Goal: Task Accomplishment & Management: Use online tool/utility

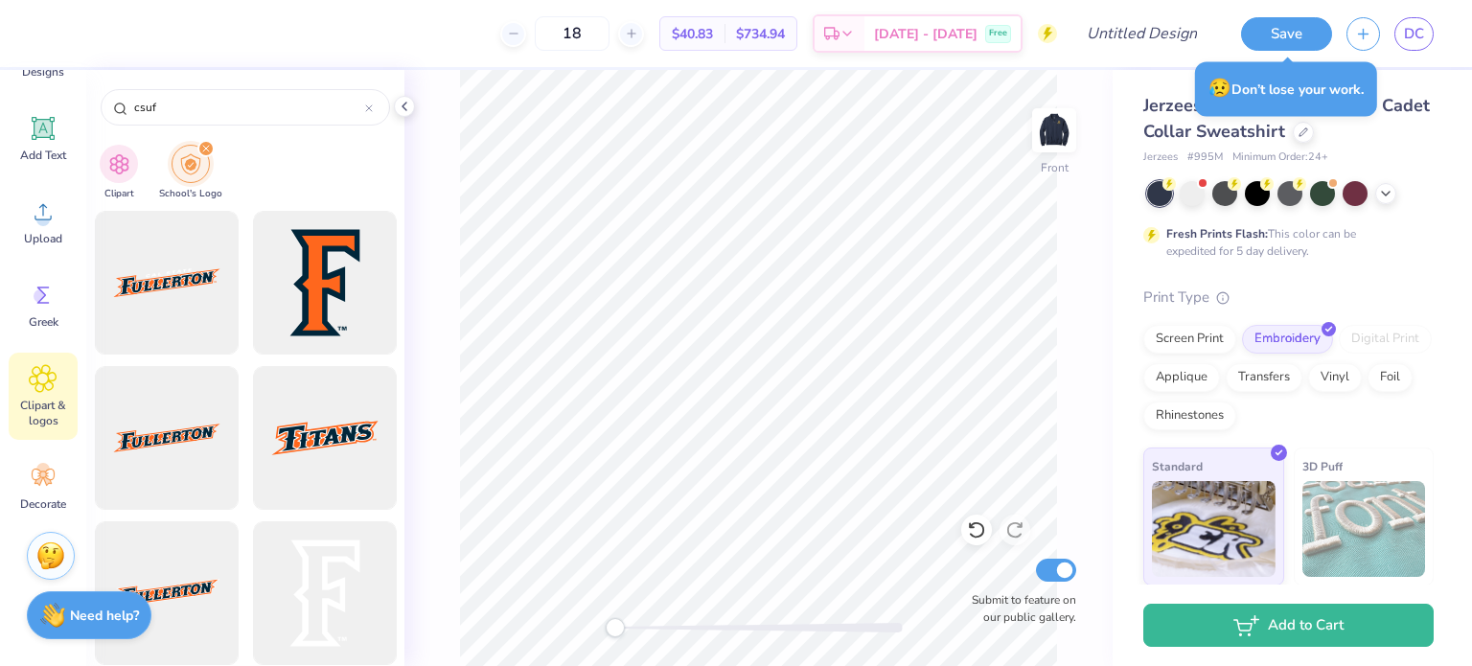
click at [50, 143] on div "Add Text" at bounding box center [43, 139] width 69 height 72
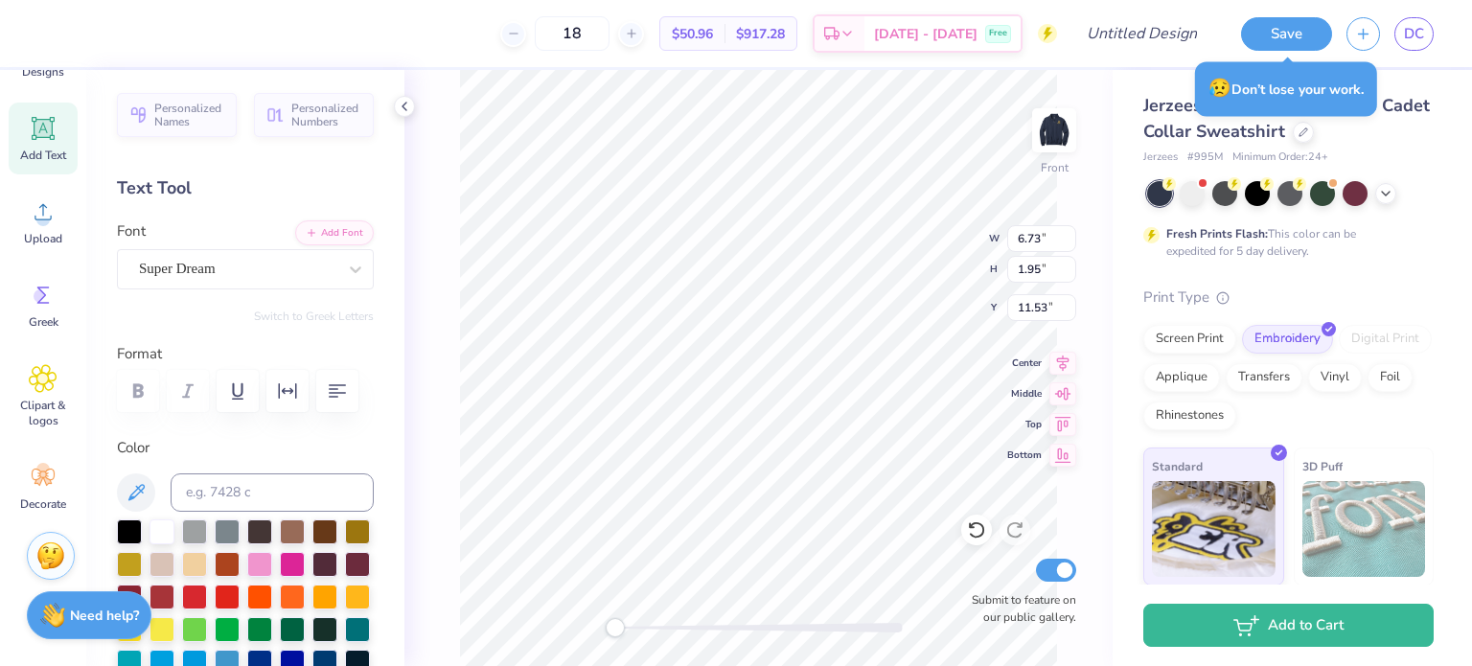
click at [346, 267] on icon at bounding box center [355, 269] width 19 height 19
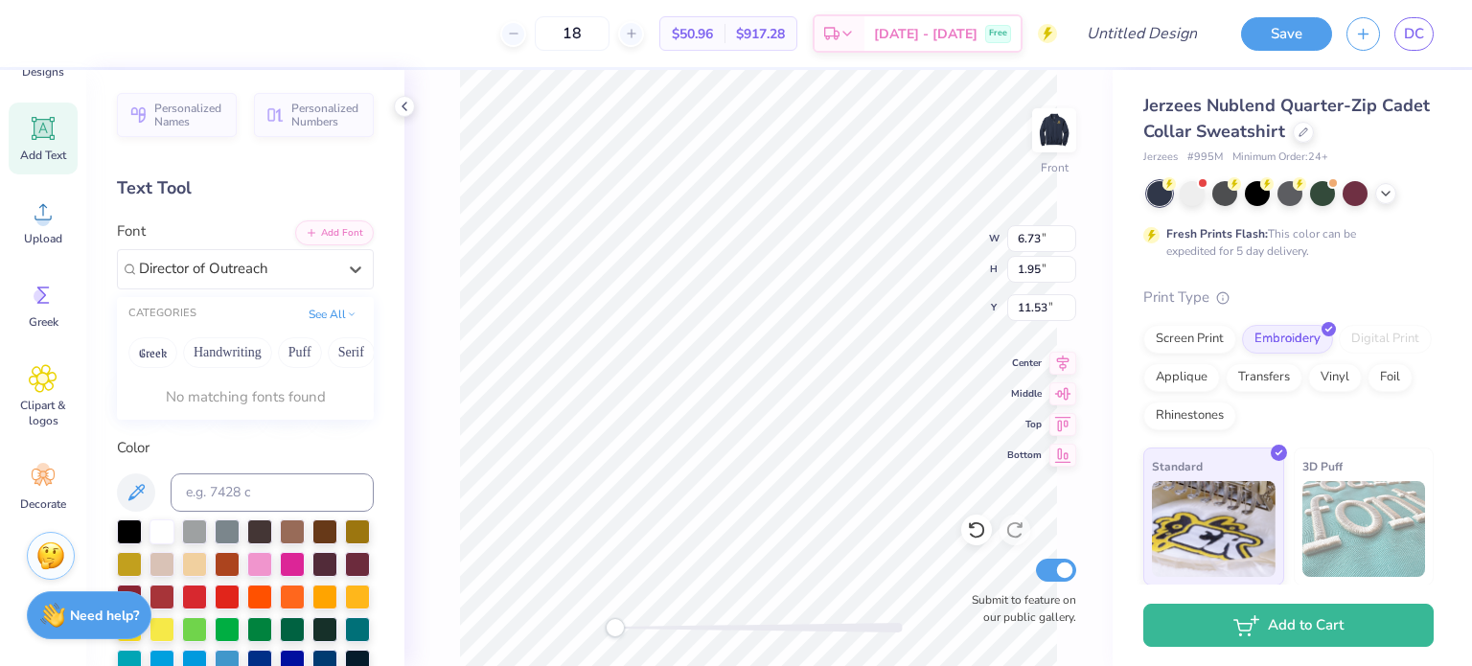
click at [164, 357] on button "Greek" at bounding box center [152, 352] width 49 height 31
type input "Director of Outreach"
click at [344, 236] on button "Add Font" at bounding box center [334, 232] width 79 height 25
type textarea "T"
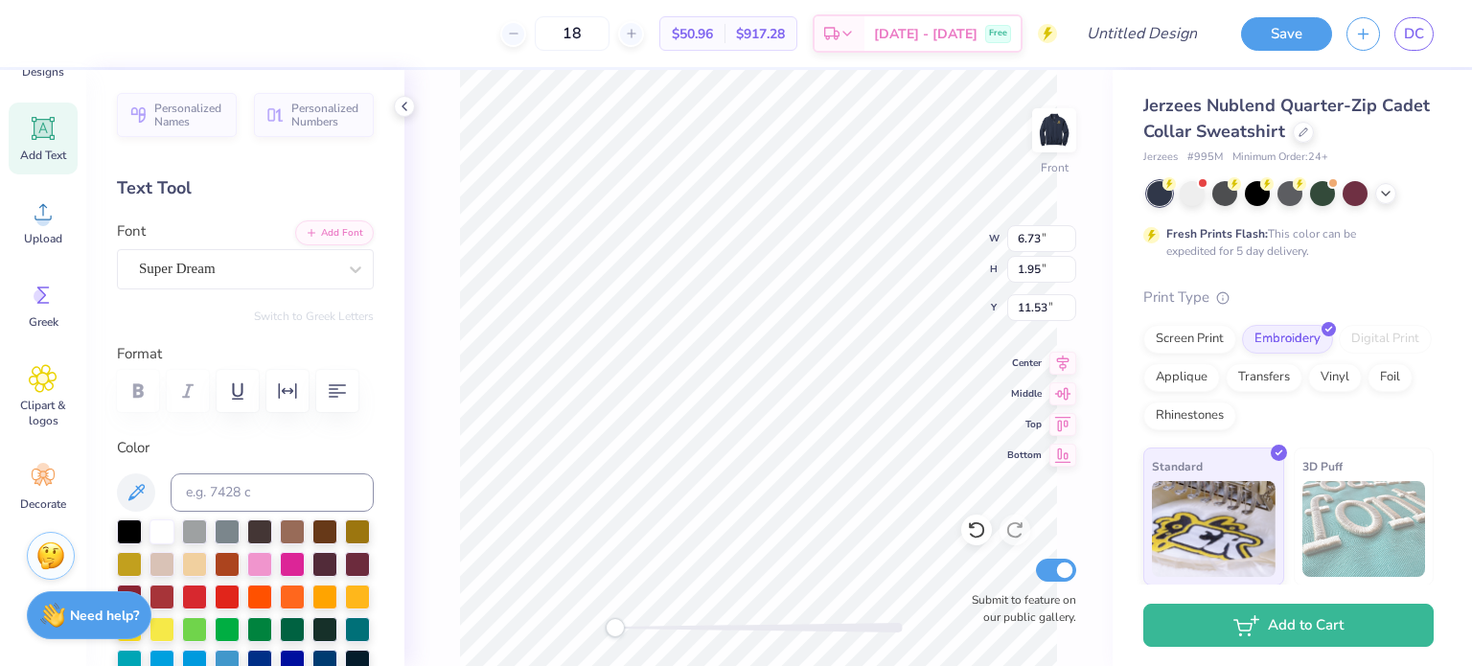
scroll to position [15, 9]
type textarea "Director of outreach"
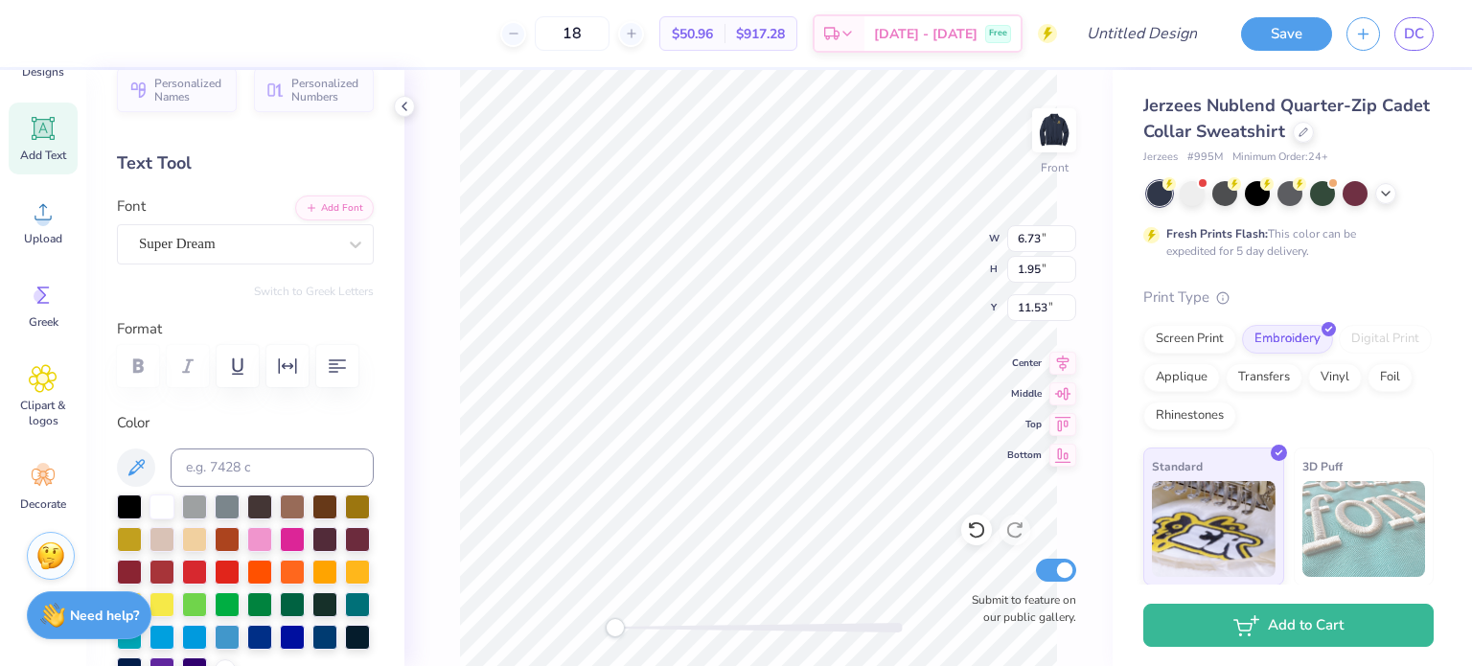
scroll to position [96, 0]
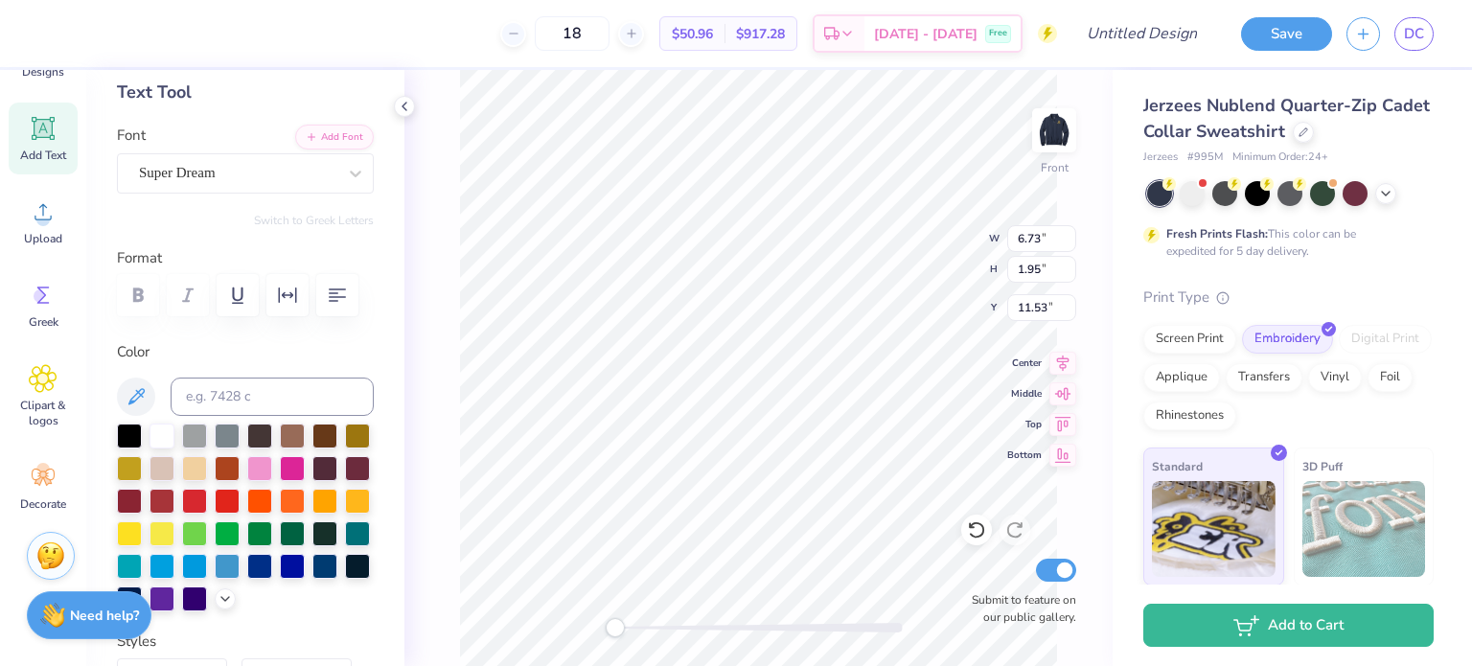
click at [142, 467] on div at bounding box center [129, 468] width 25 height 25
click at [345, 449] on div at bounding box center [357, 436] width 25 height 25
click at [280, 514] on div at bounding box center [292, 501] width 25 height 25
click at [161, 444] on div at bounding box center [162, 436] width 25 height 25
click at [142, 537] on div at bounding box center [129, 533] width 25 height 25
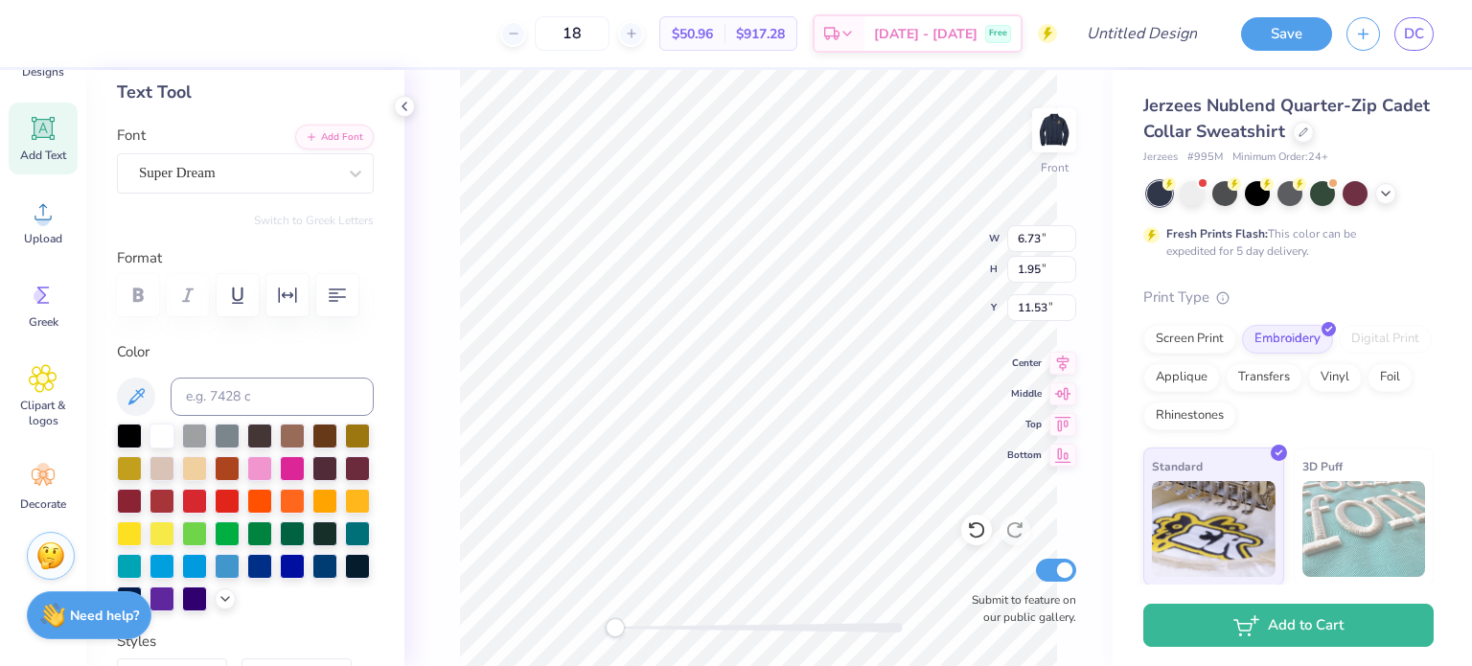
click at [142, 468] on div at bounding box center [129, 468] width 25 height 25
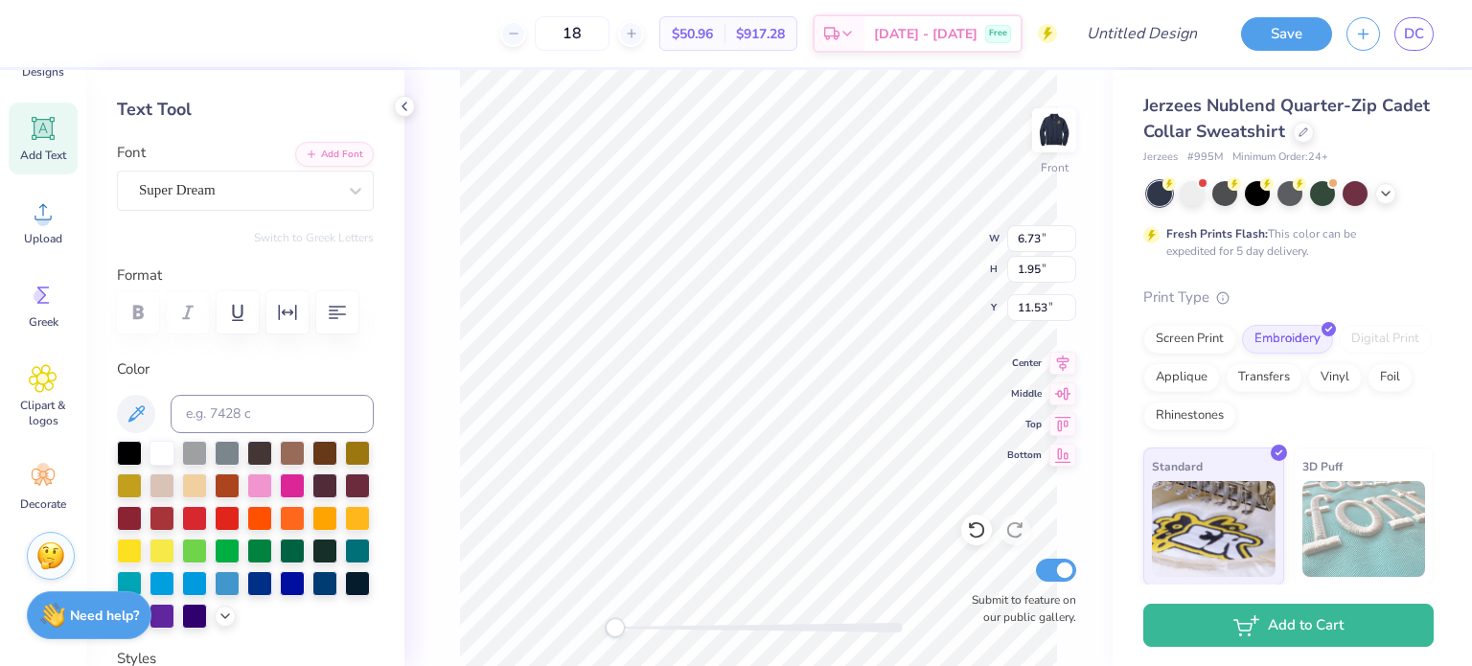
scroll to position [0, 0]
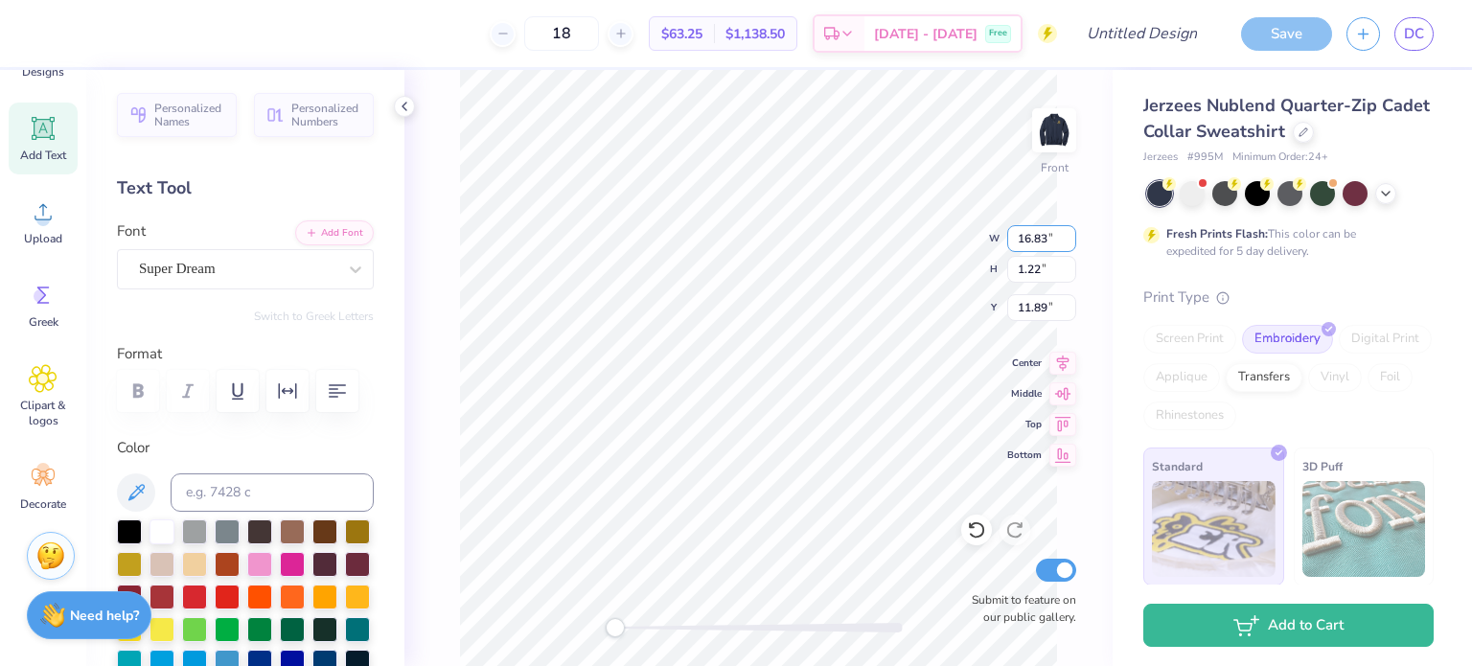
click at [1025, 239] on input "16.83" at bounding box center [1041, 238] width 69 height 27
type input "6.83"
click at [1031, 303] on input "11.89" at bounding box center [1041, 307] width 69 height 27
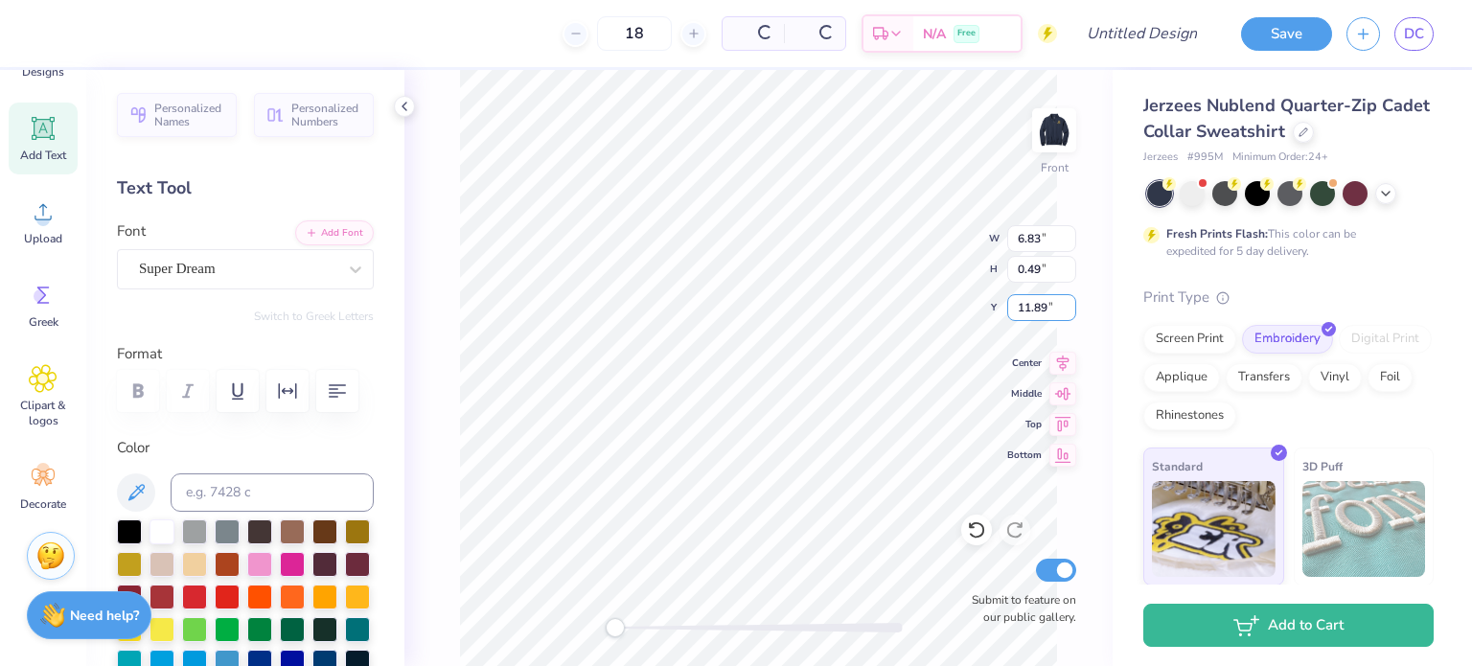
type input "0.49"
click at [1032, 306] on input "12.25" at bounding box center [1041, 307] width 69 height 27
type input "7.25"
click at [1030, 310] on input "12.25" at bounding box center [1041, 307] width 69 height 27
type input "6.25"
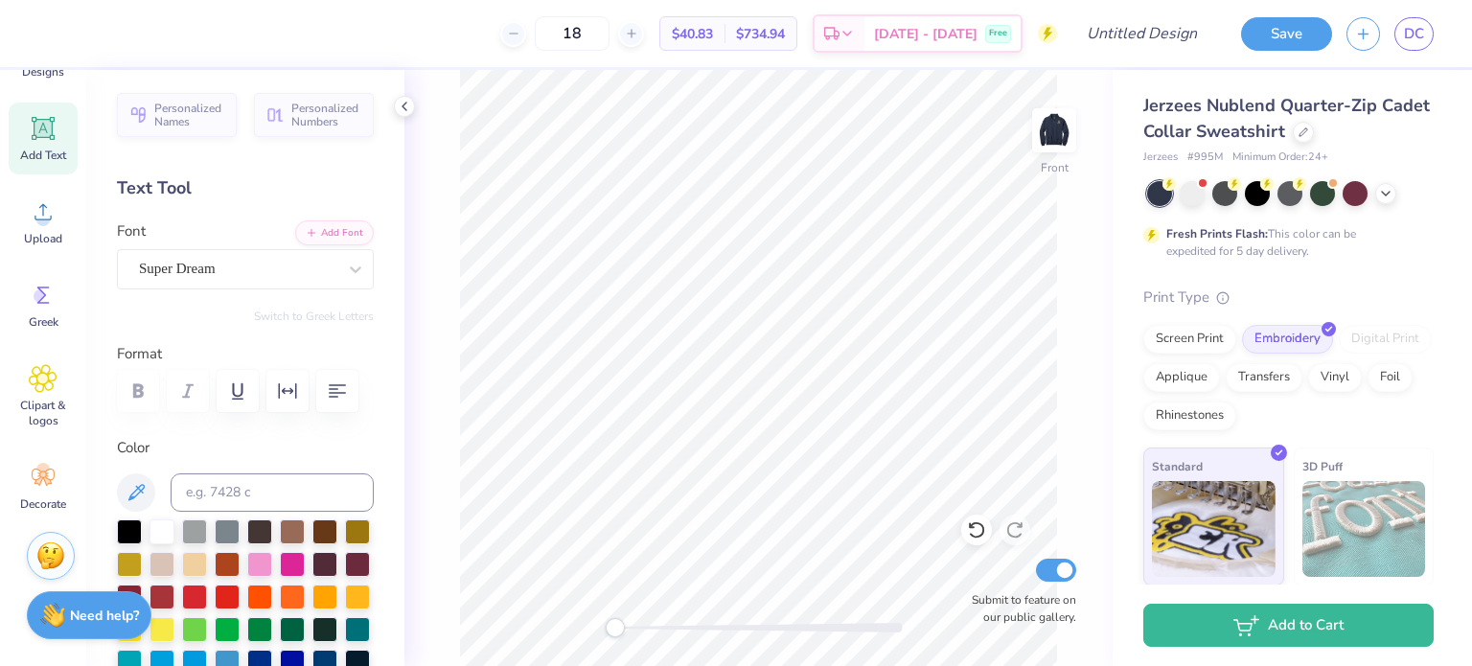
click at [975, 529] on icon at bounding box center [976, 529] width 19 height 19
click at [1016, 524] on icon at bounding box center [1014, 529] width 19 height 19
click at [1060, 144] on img at bounding box center [1054, 130] width 38 height 38
drag, startPoint x: 615, startPoint y: 624, endPoint x: 647, endPoint y: 620, distance: 31.9
click at [639, 631] on div "Accessibility label" at bounding box center [638, 627] width 19 height 19
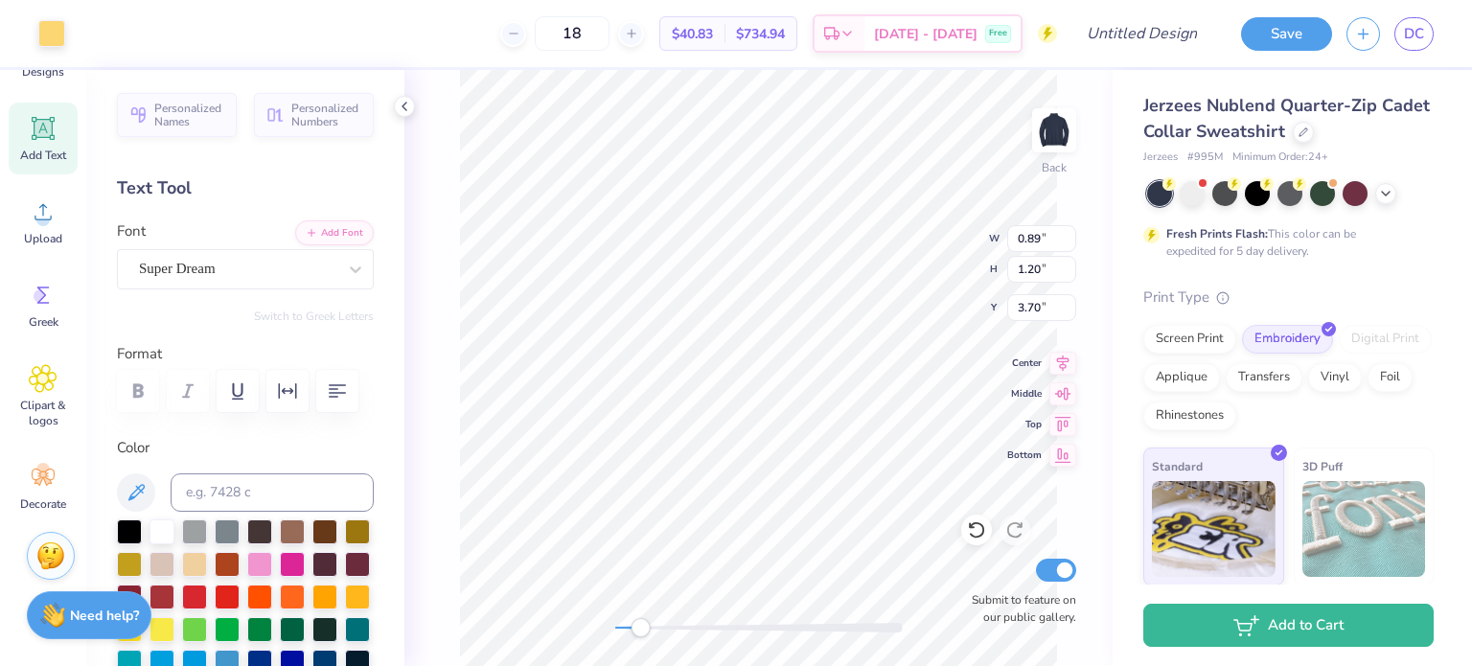
type input "0.89"
type input "1.20"
type input "3.70"
click at [47, 29] on div at bounding box center [51, 33] width 27 height 27
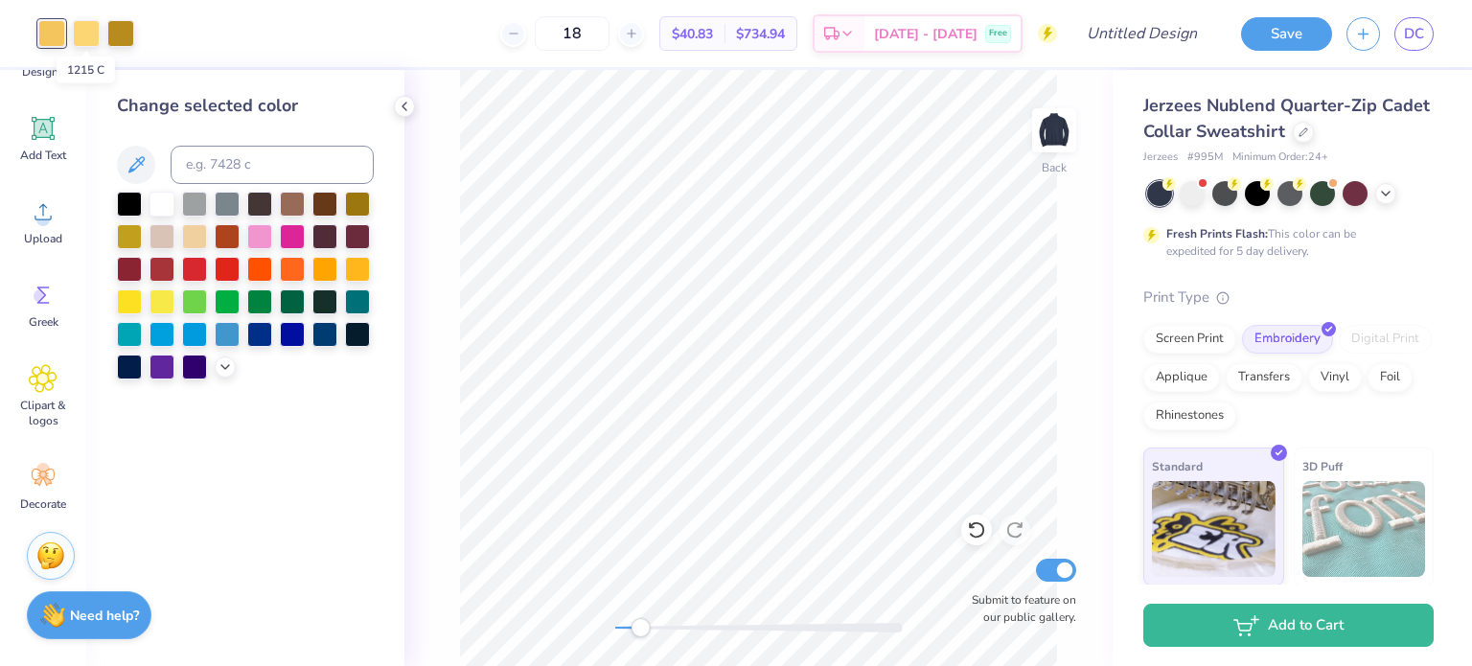
click at [78, 34] on div at bounding box center [86, 33] width 27 height 27
click at [227, 373] on div at bounding box center [225, 367] width 21 height 21
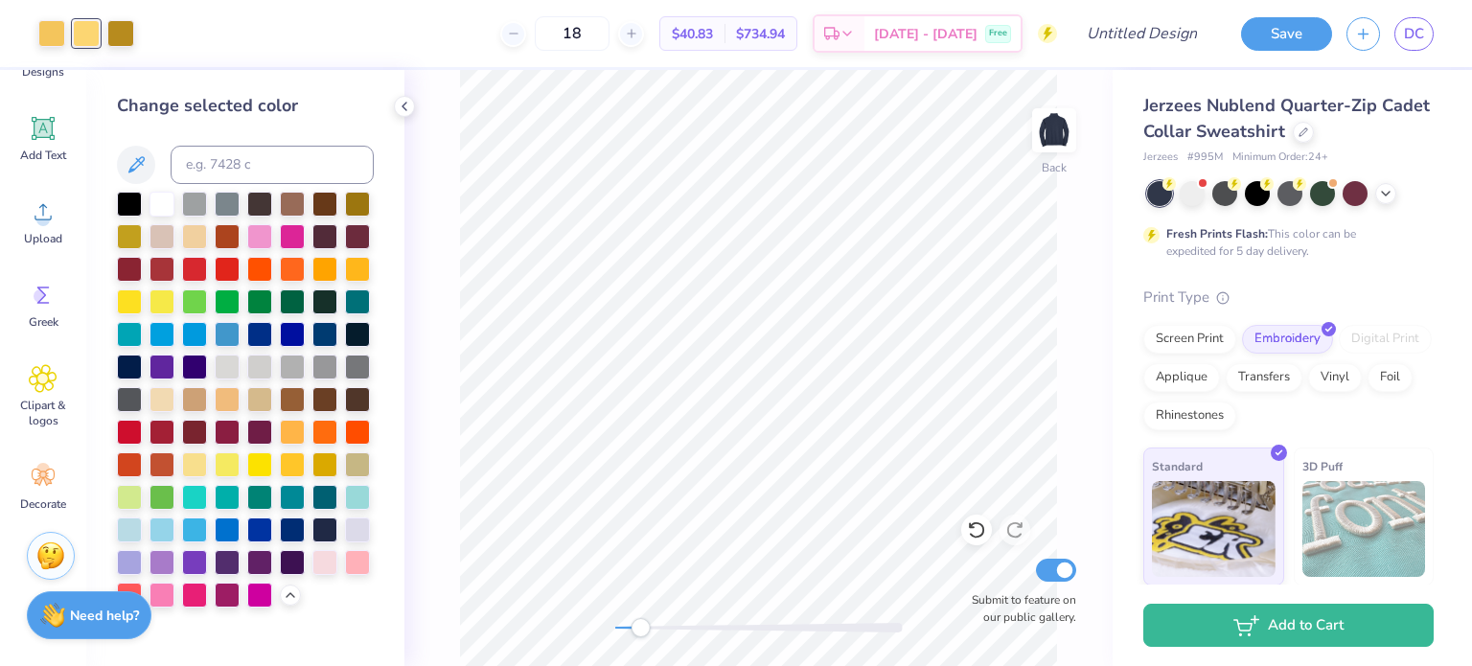
click at [406, 104] on icon at bounding box center [404, 106] width 15 height 15
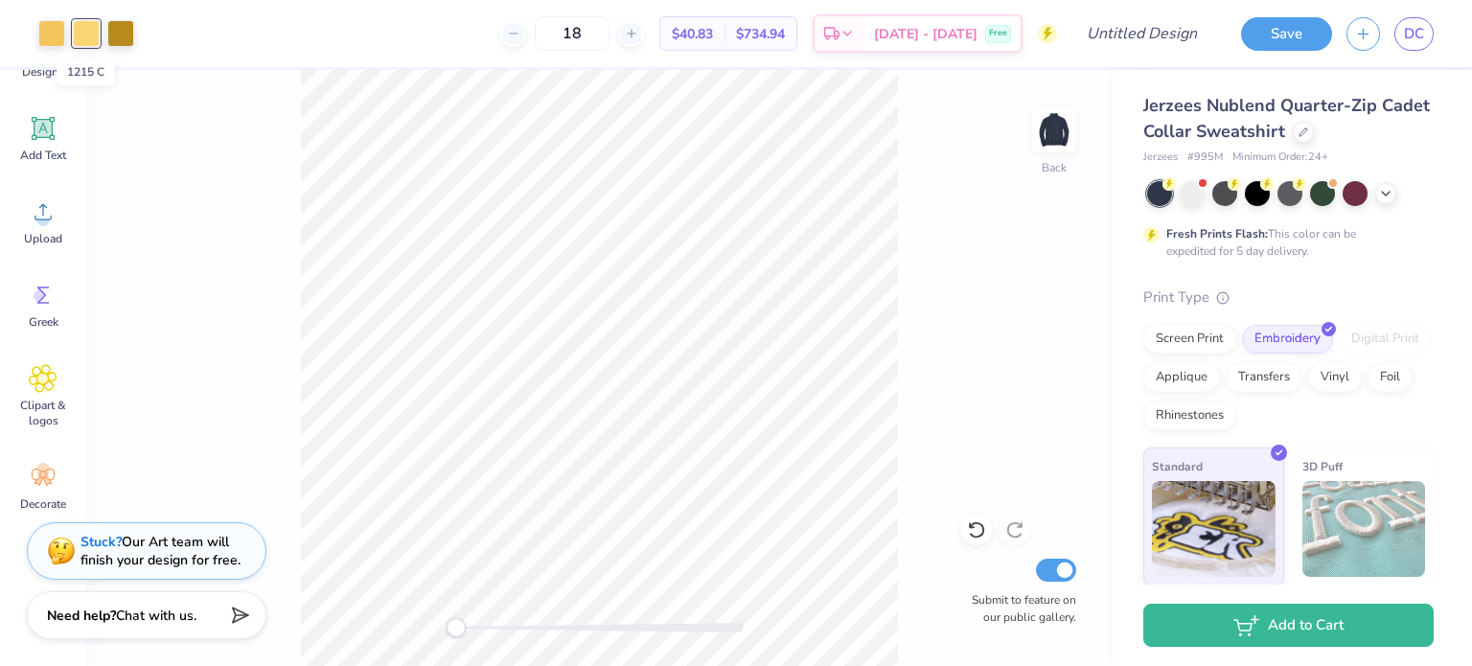
click at [90, 39] on div at bounding box center [86, 33] width 27 height 27
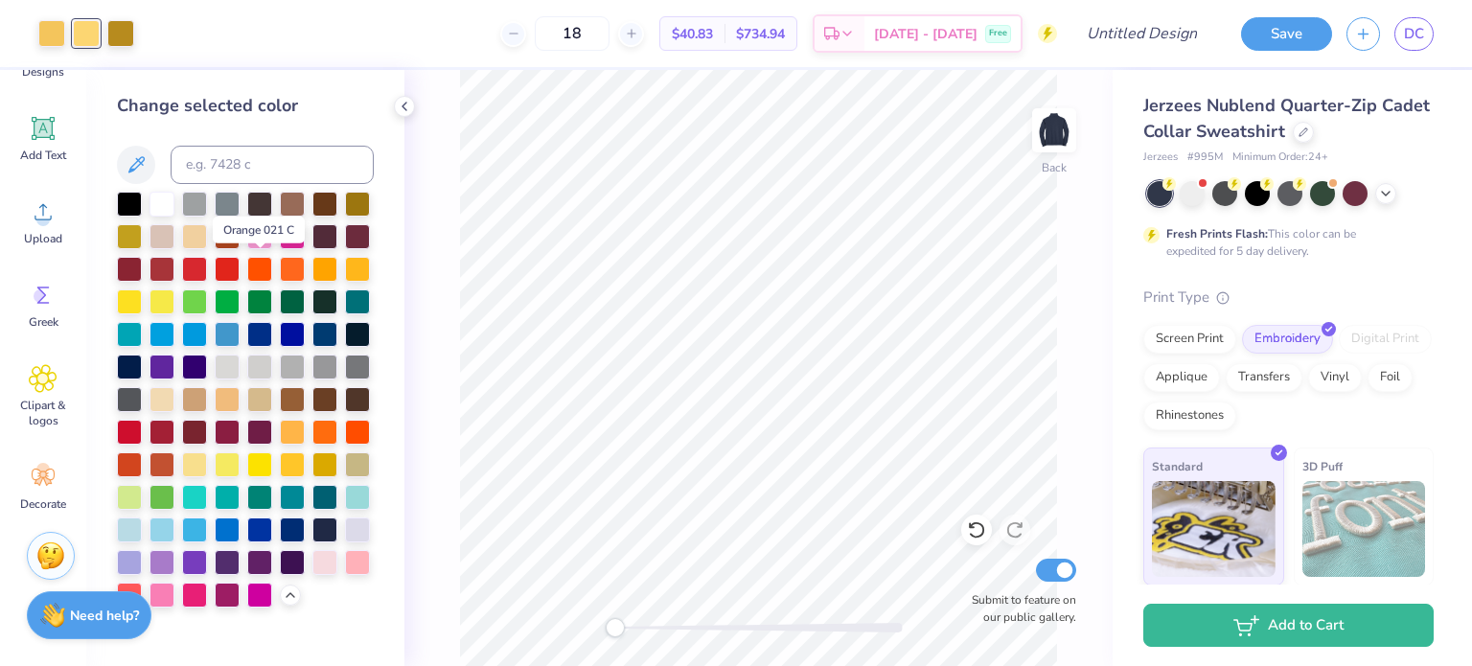
click at [259, 263] on div at bounding box center [259, 269] width 25 height 25
click at [125, 232] on div at bounding box center [129, 236] width 25 height 25
click at [292, 269] on div at bounding box center [292, 269] width 25 height 25
click at [125, 235] on div at bounding box center [129, 236] width 25 height 25
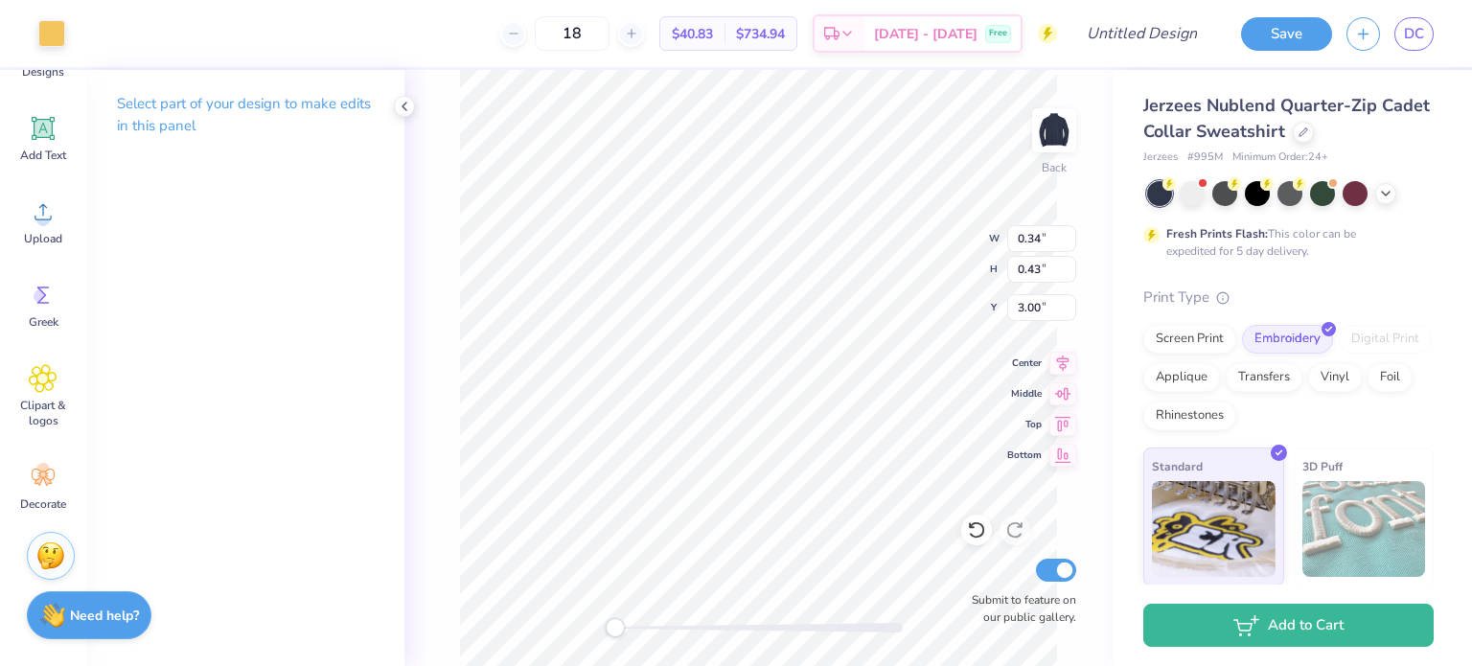
click at [433, 311] on div "Back W 0.34 0.34 " H 0.43 0.43 " Y 3.00 3.00 " Center Middle Top Bottom Submit …" at bounding box center [758, 368] width 708 height 596
drag, startPoint x: 621, startPoint y: 632, endPoint x: 610, endPoint y: 624, distance: 13.8
click at [610, 624] on div "Accessibility label" at bounding box center [615, 627] width 19 height 19
click at [981, 536] on icon at bounding box center [976, 530] width 16 height 17
